Goal: Information Seeking & Learning: Learn about a topic

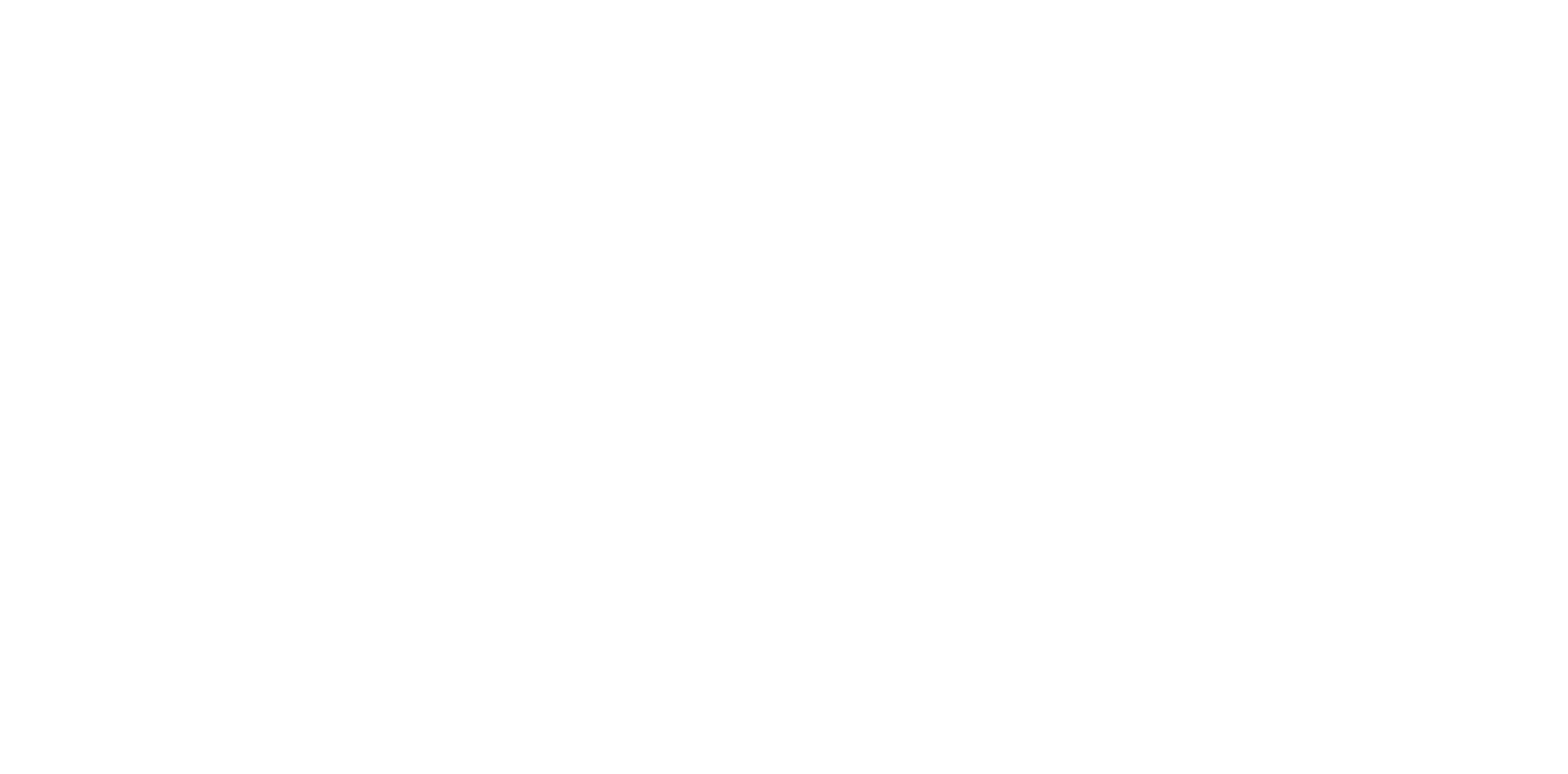
click at [494, 252] on div at bounding box center [784, 387] width 1568 height 774
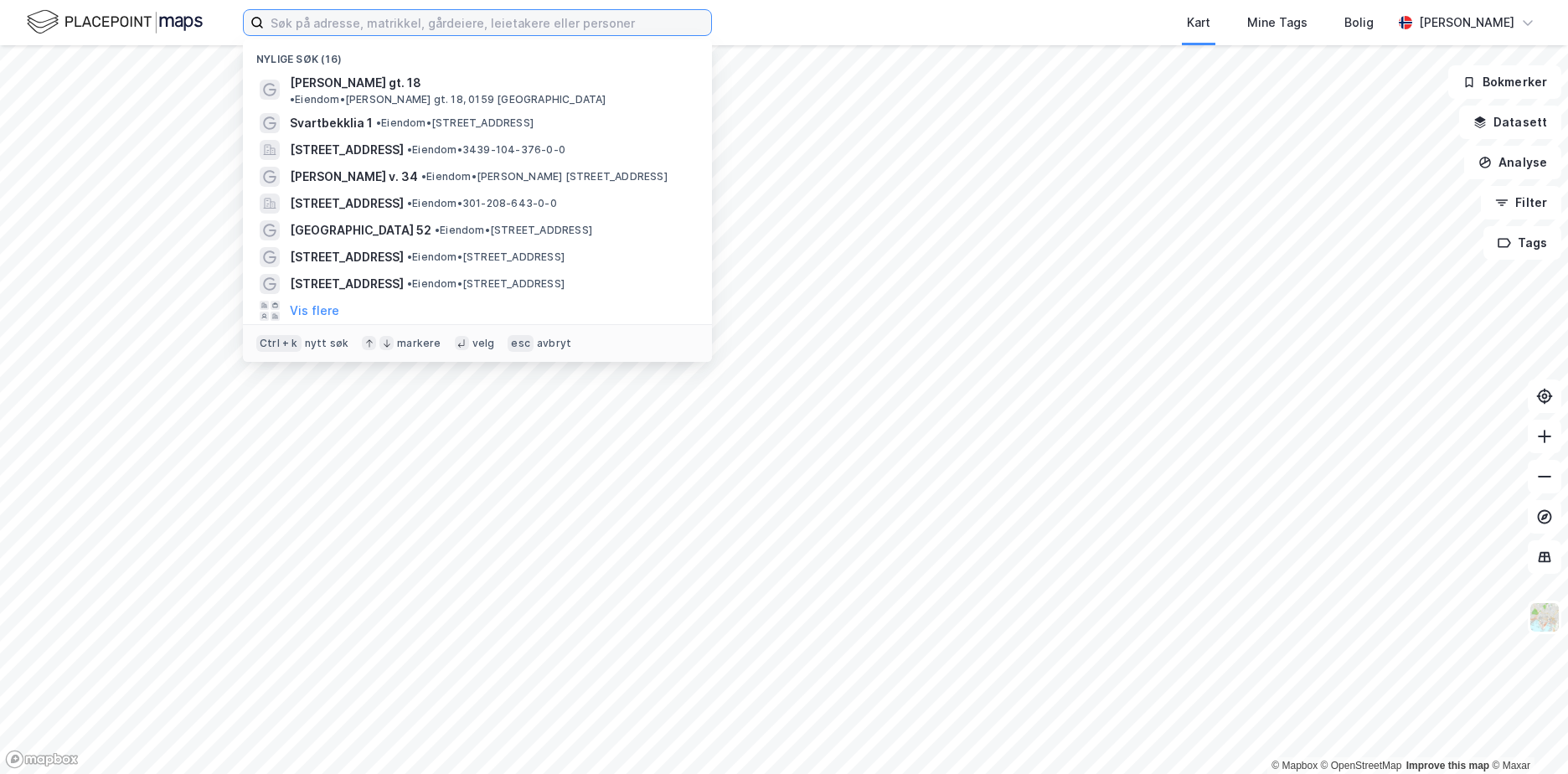
click at [453, 24] on input at bounding box center [487, 22] width 447 height 25
paste input "Nedre [STREET_ADDRESS]"
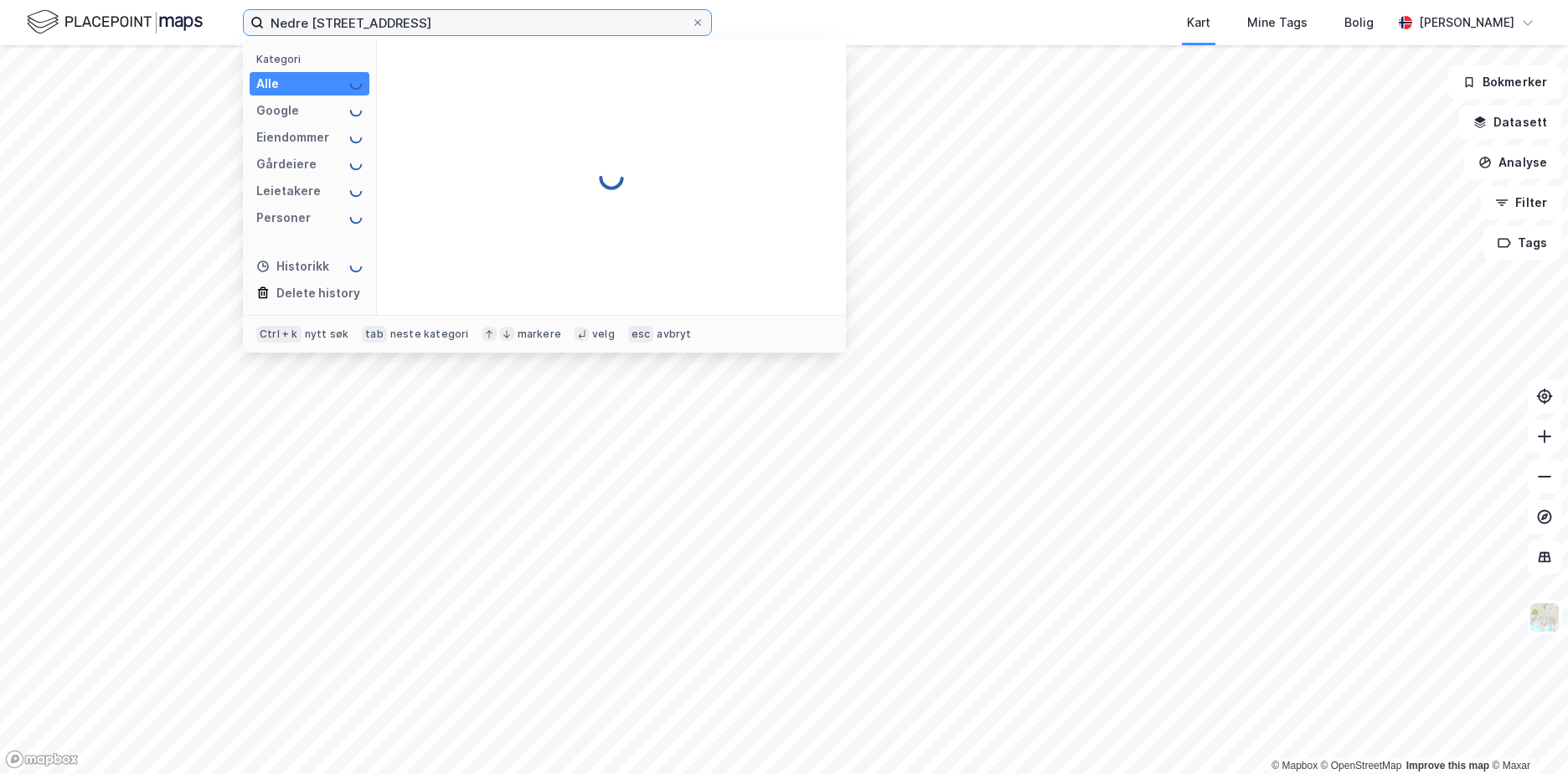
type input "Nedre [STREET_ADDRESS]"
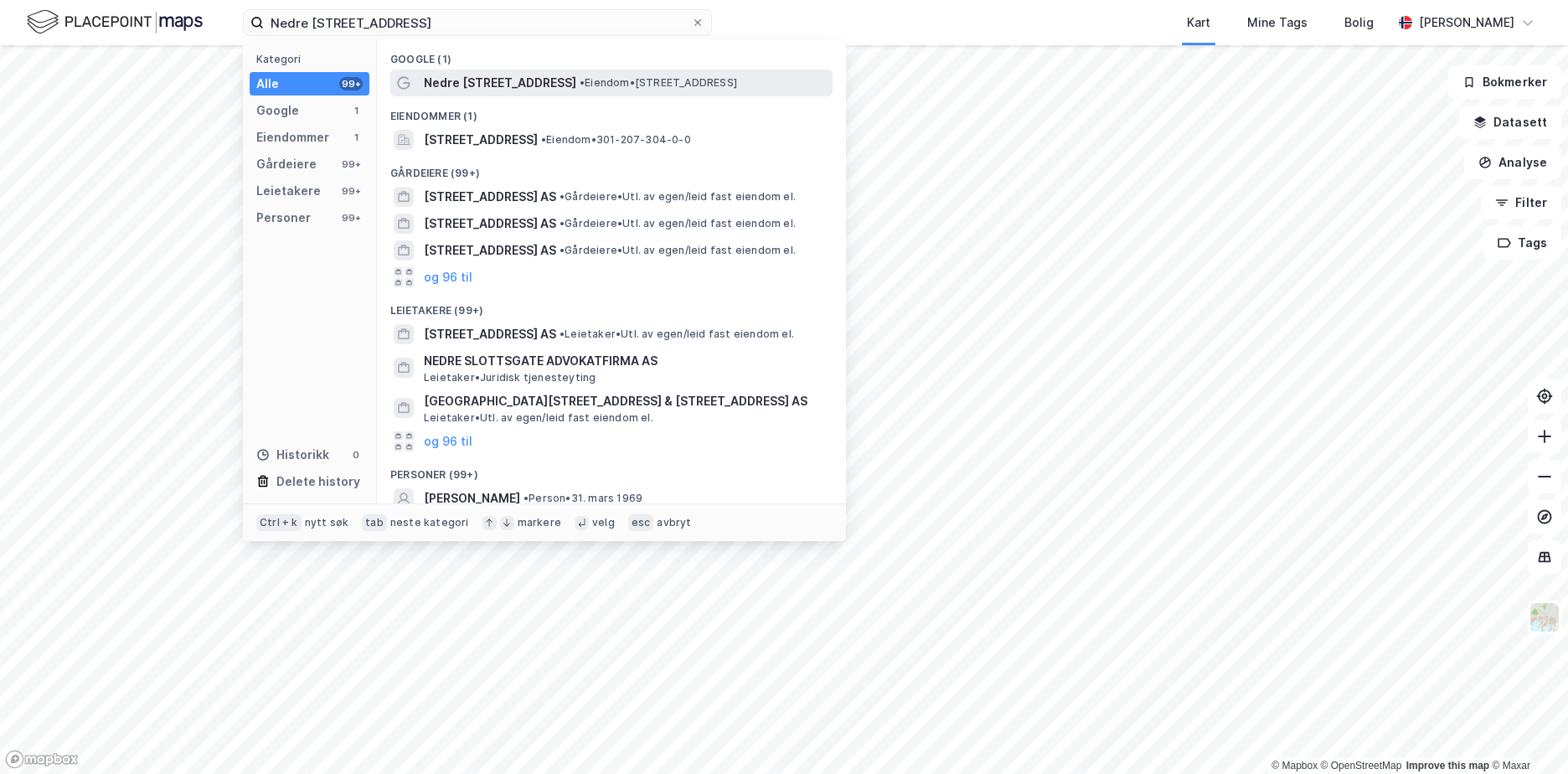
click at [526, 79] on span "Nedre [STREET_ADDRESS]" at bounding box center [500, 83] width 152 height 20
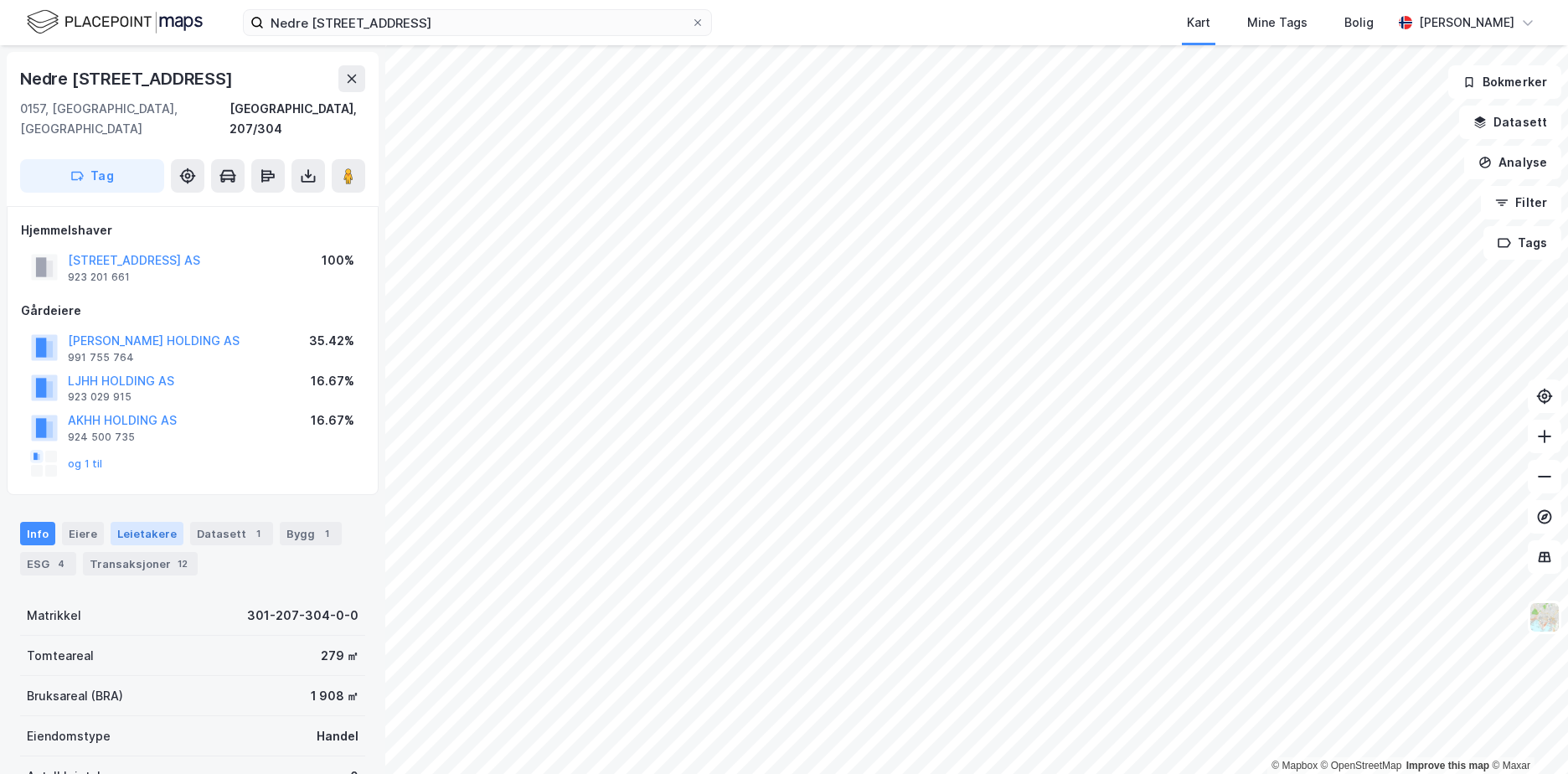
click at [132, 522] on div "Leietakere" at bounding box center [147, 533] width 73 height 23
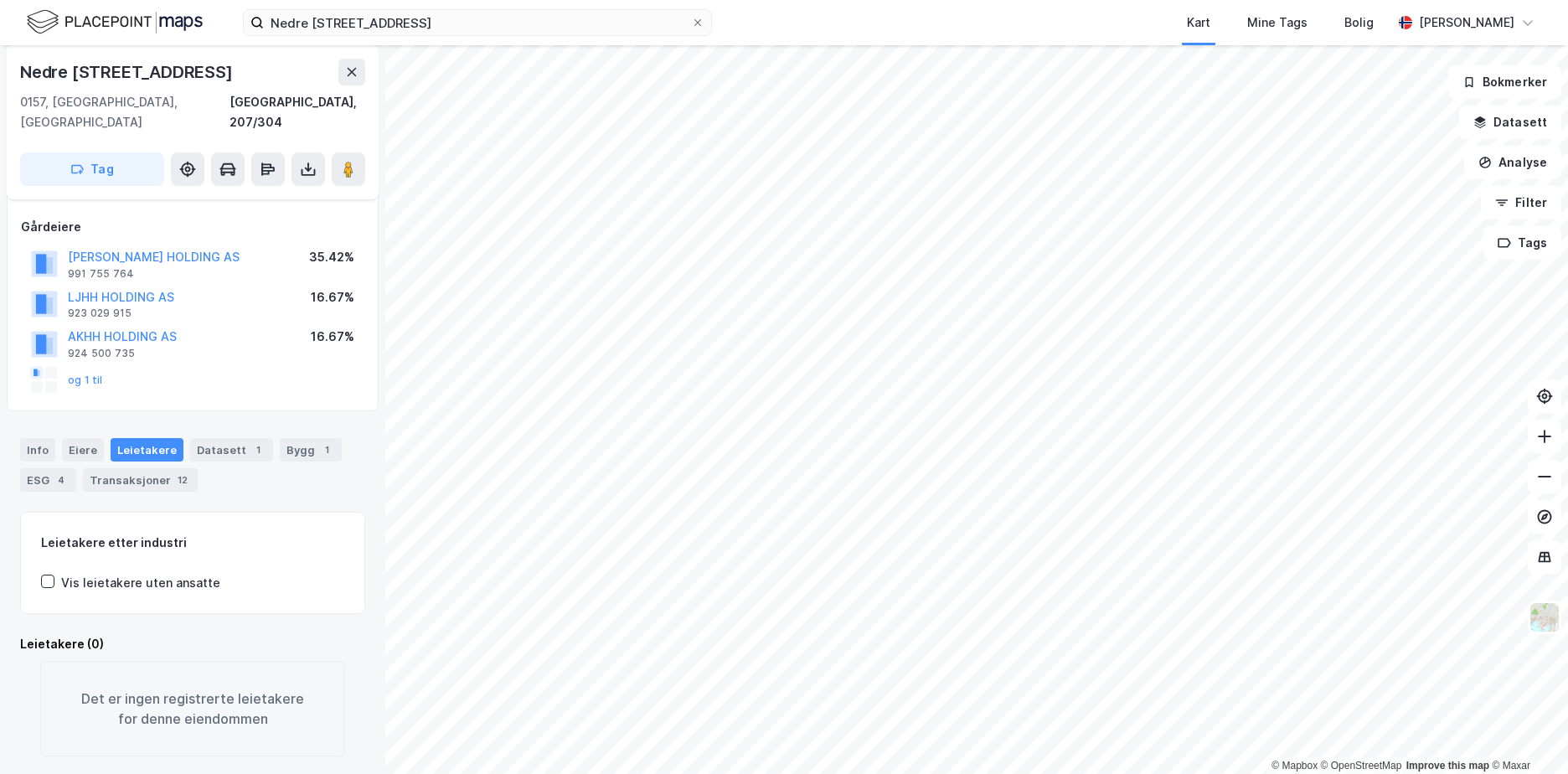
scroll to position [87, 0]
click at [83, 436] on div "Eiere" at bounding box center [82, 447] width 41 height 23
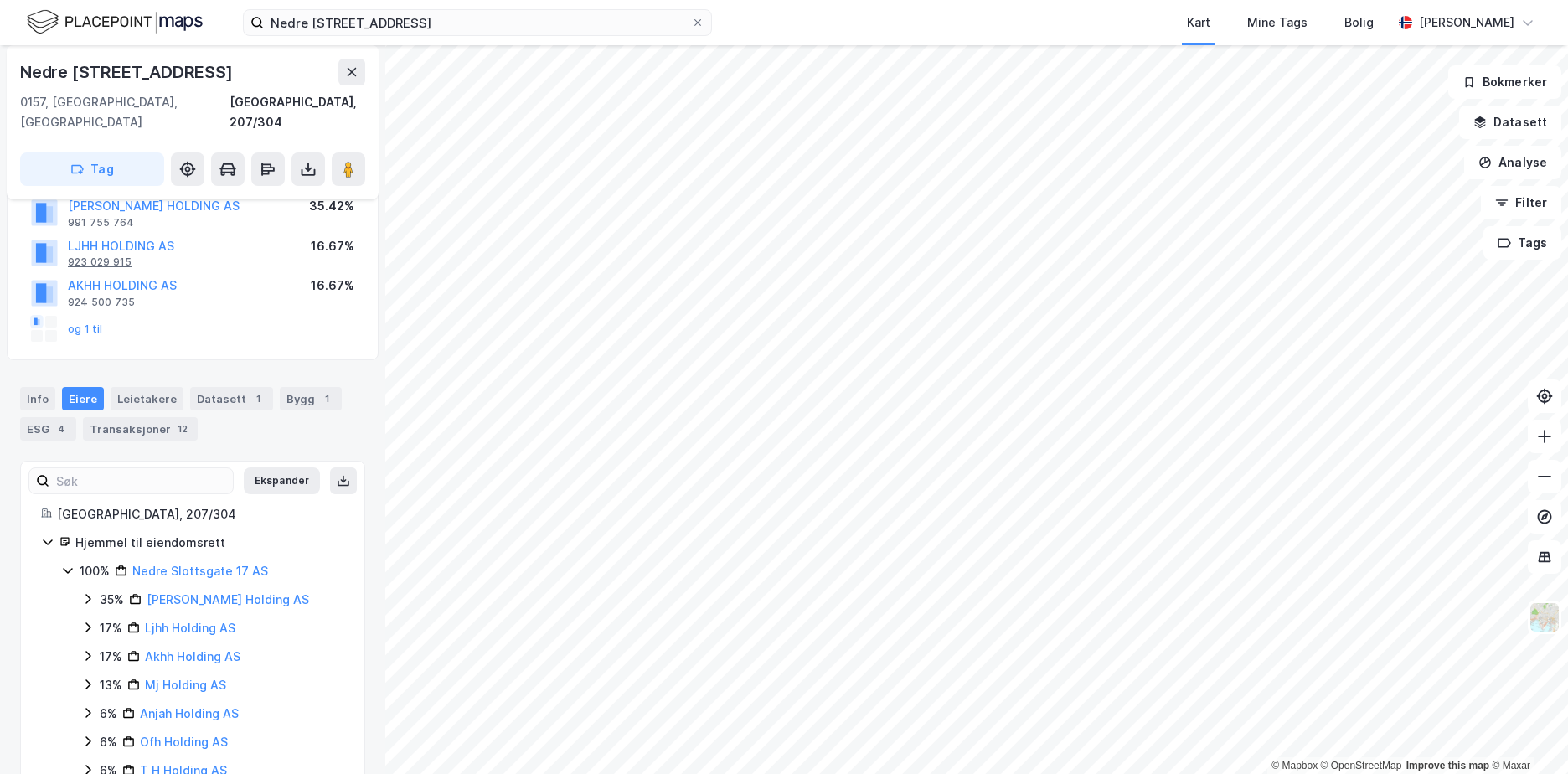
scroll to position [162, 0]
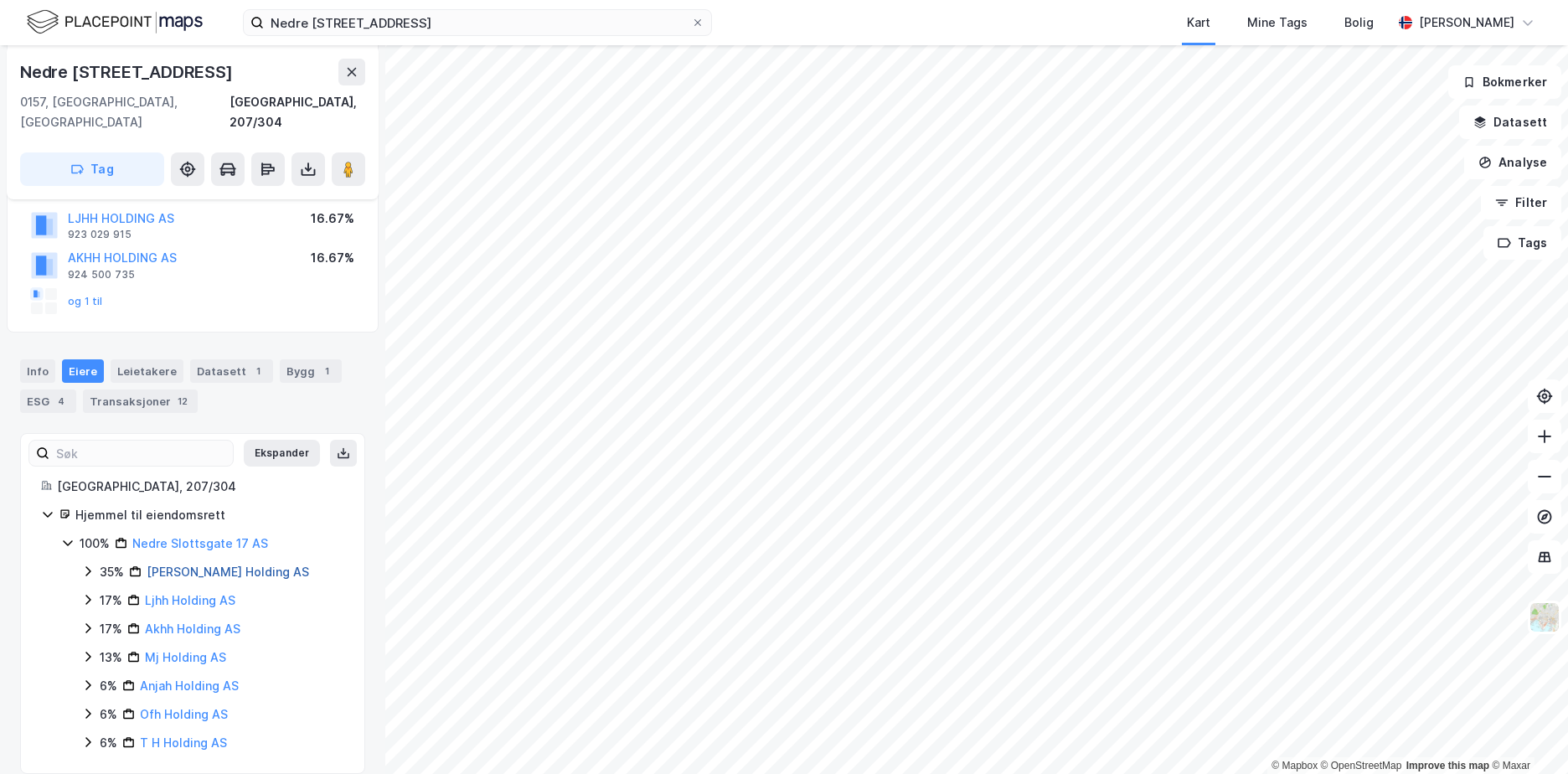
click at [205, 564] on link "[PERSON_NAME] Holding AS" at bounding box center [228, 570] width 162 height 14
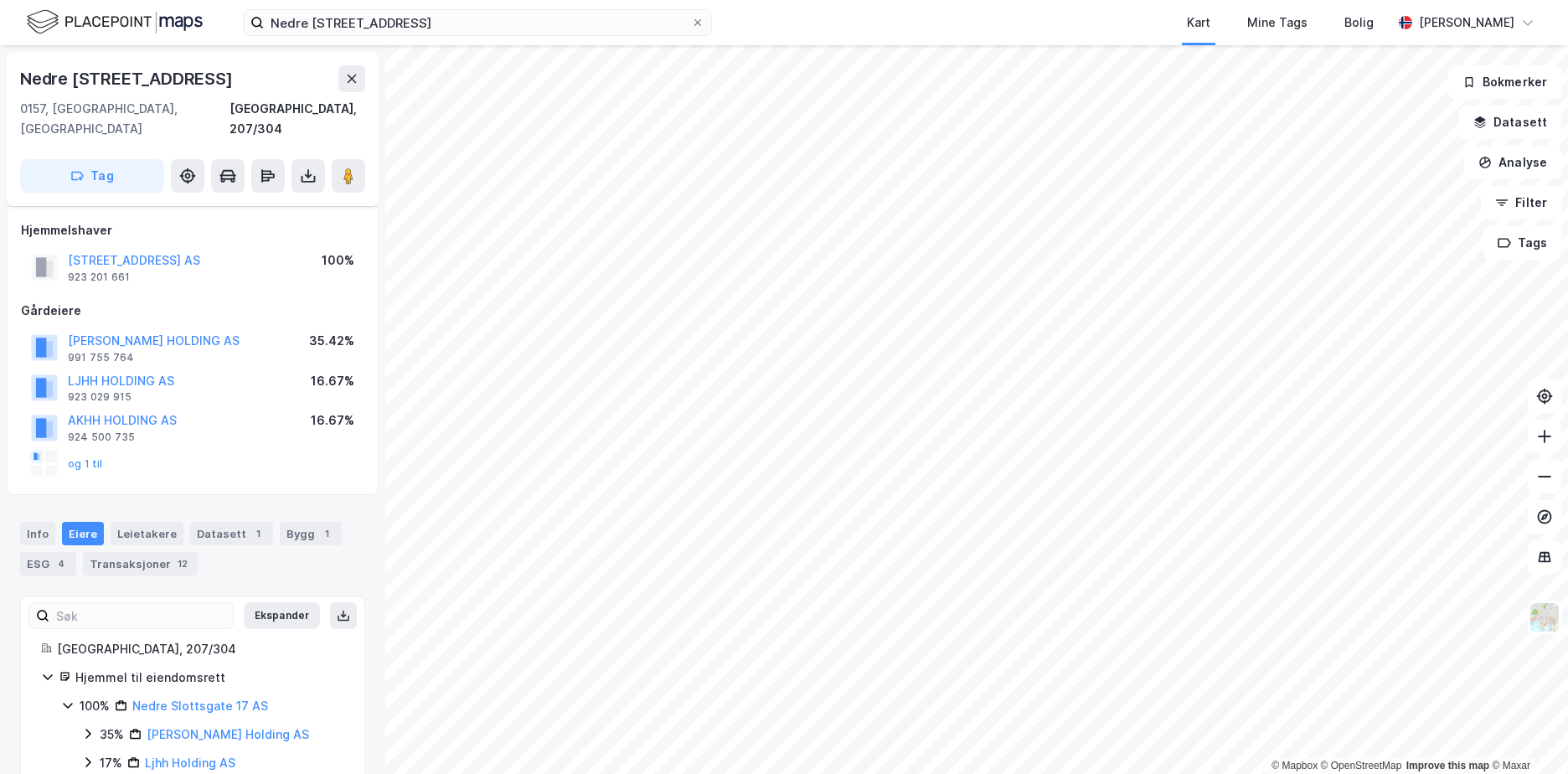
scroll to position [162, 0]
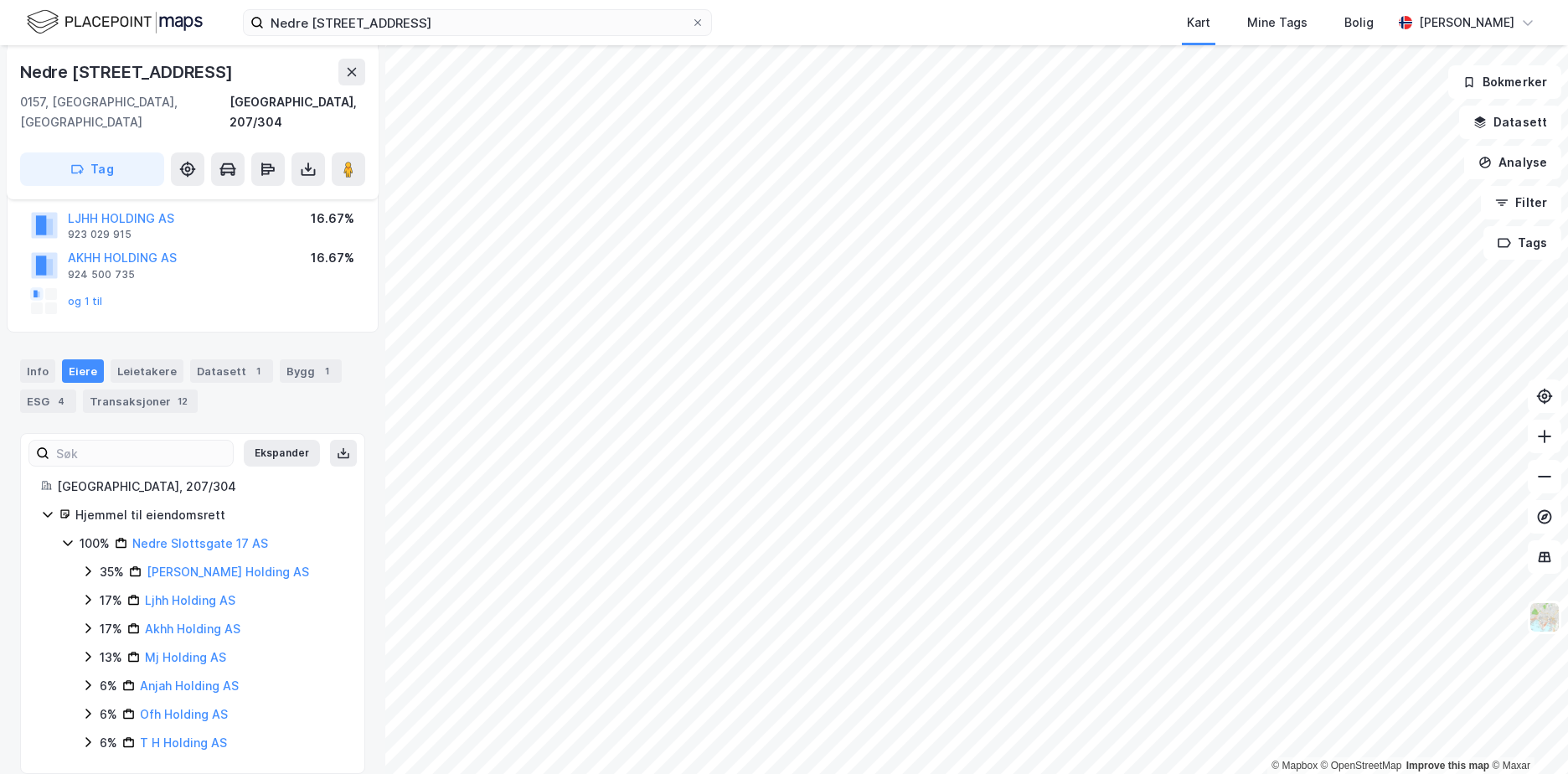
click at [158, 359] on div "Leietakere" at bounding box center [147, 370] width 73 height 23
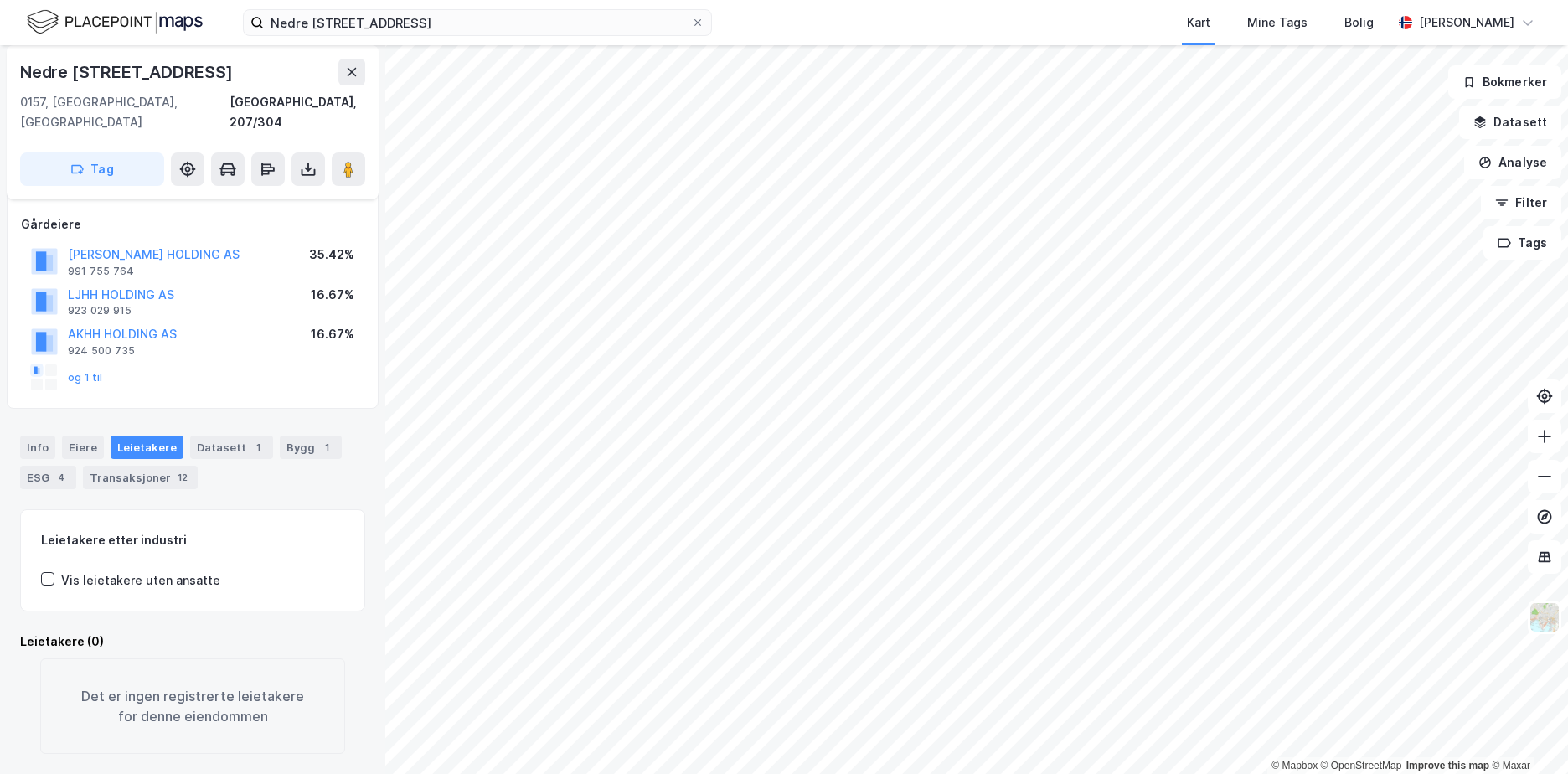
scroll to position [87, 0]
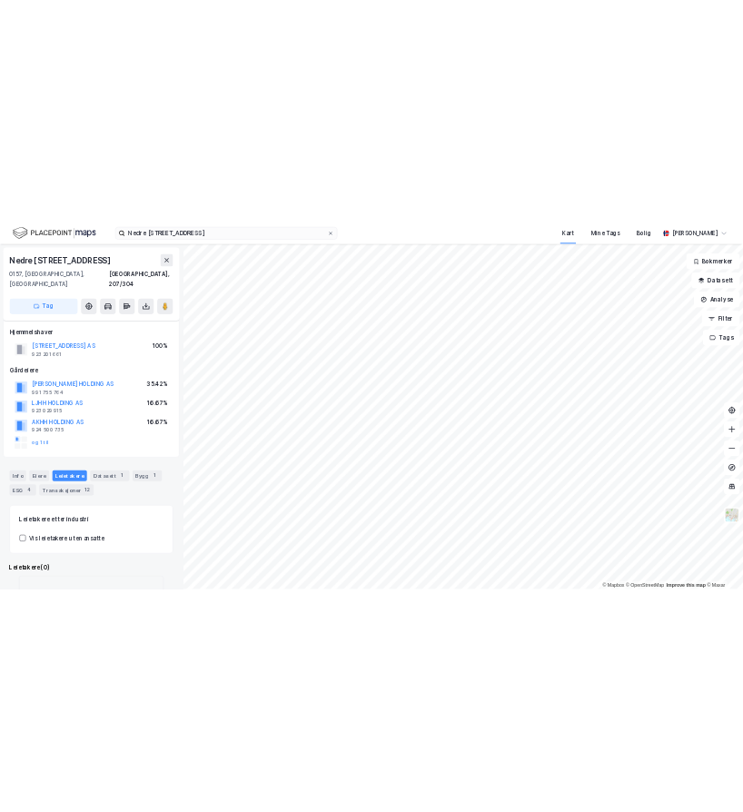
scroll to position [94, 0]
